Goal: Register for event/course

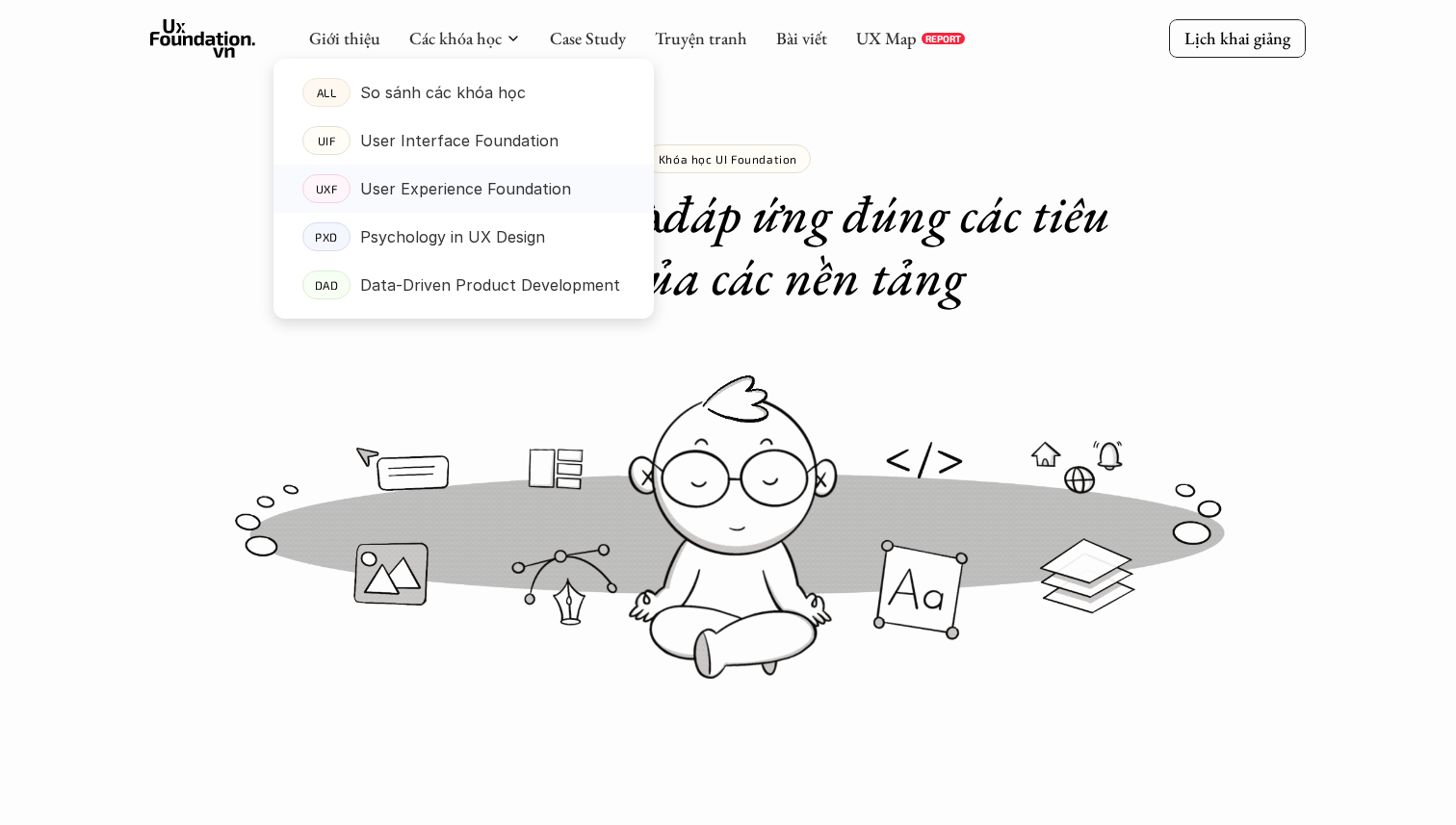
click at [463, 175] on p "User Experience Foundation" at bounding box center [465, 188] width 211 height 29
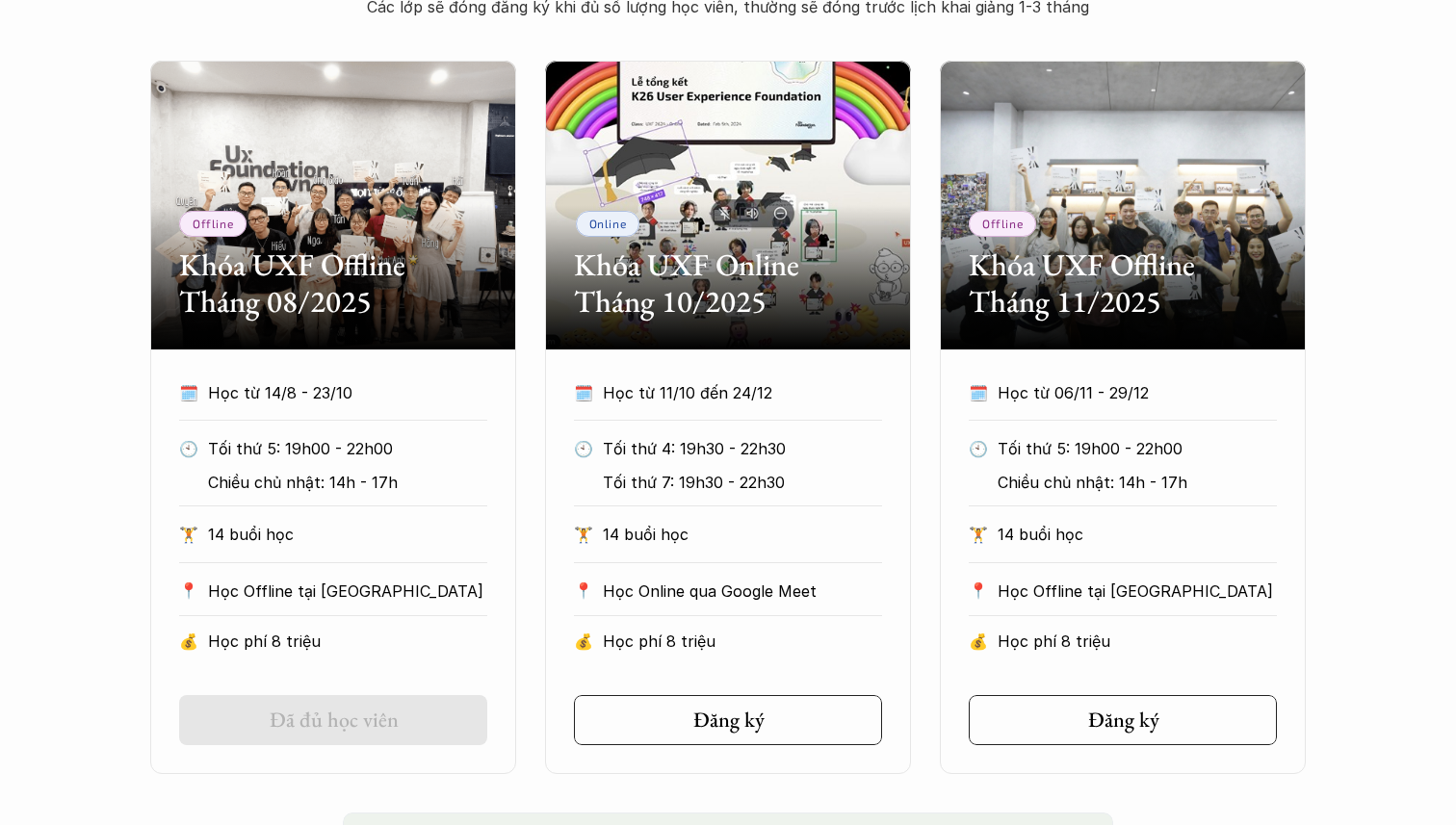
scroll to position [915, 0]
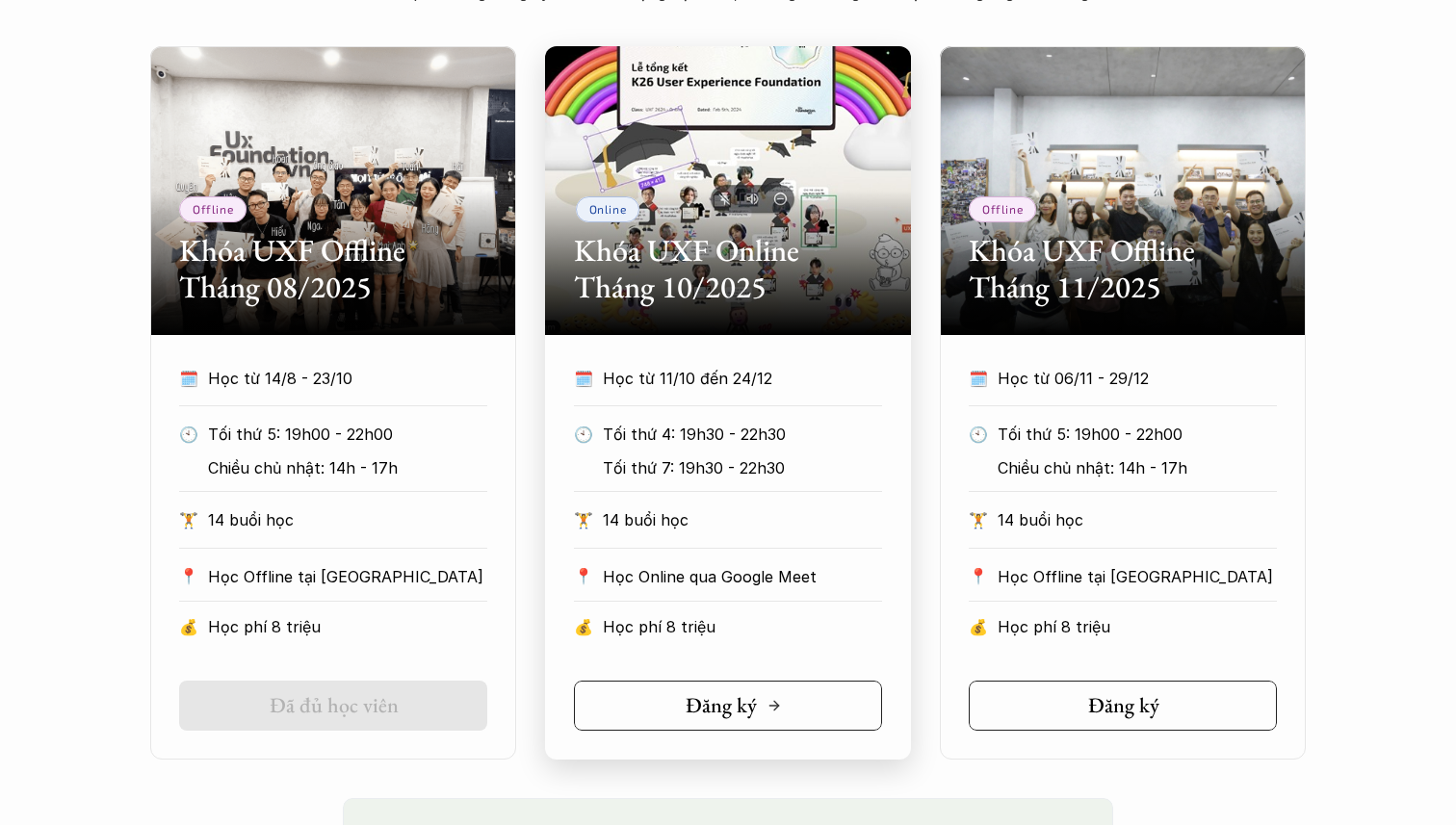
click at [746, 686] on link "Đăng ký" at bounding box center [728, 706] width 308 height 51
click at [1345, 193] on div "Offline Khóa UXF Offline Tháng 08/2025 🗓️ Học từ 14/8 - 23/10 🕙 Tối thứ 5: 19h0…" at bounding box center [728, 404] width 1456 height 714
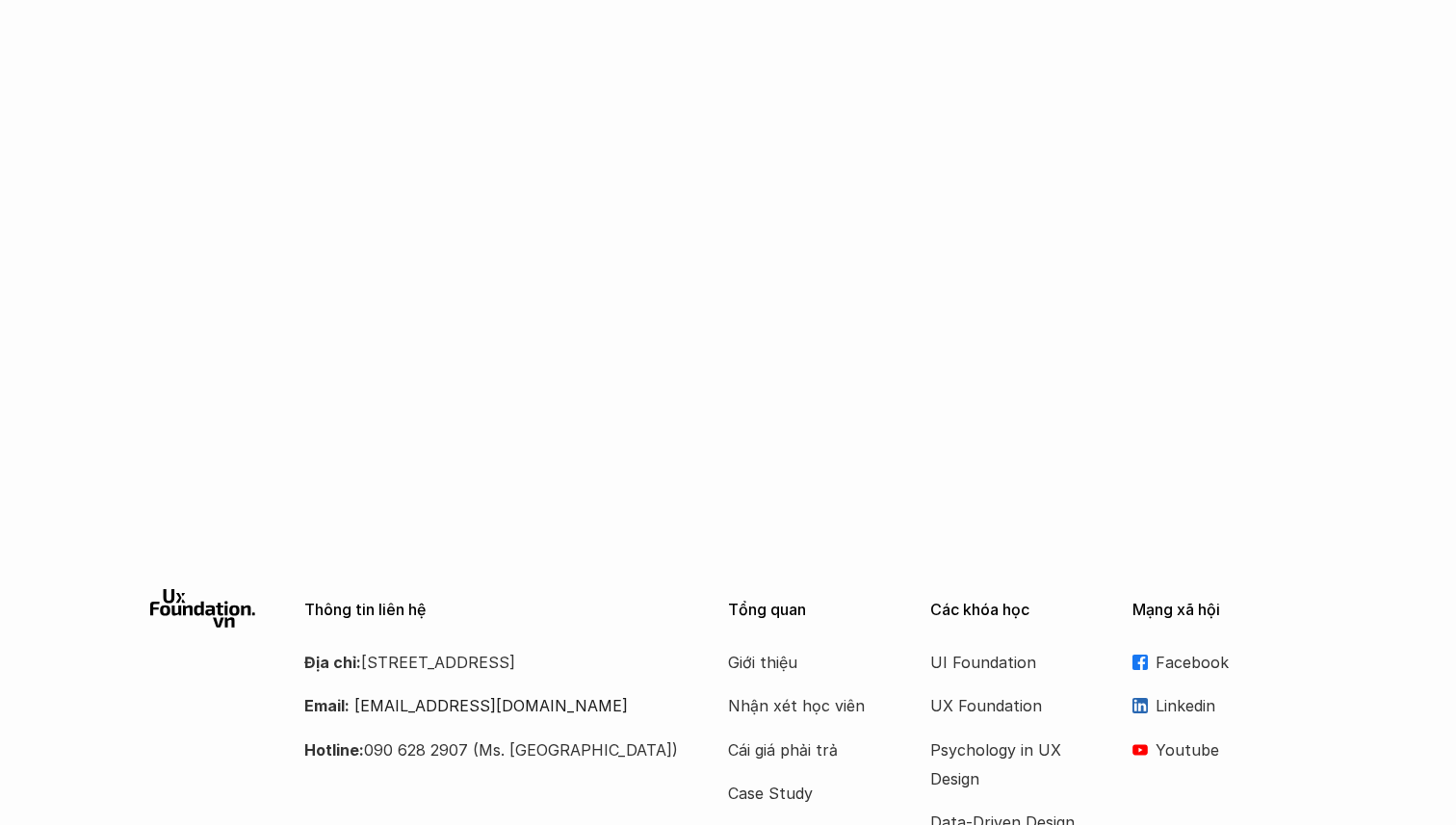
scroll to position [3075, 0]
